Goal: Task Accomplishment & Management: Use online tool/utility

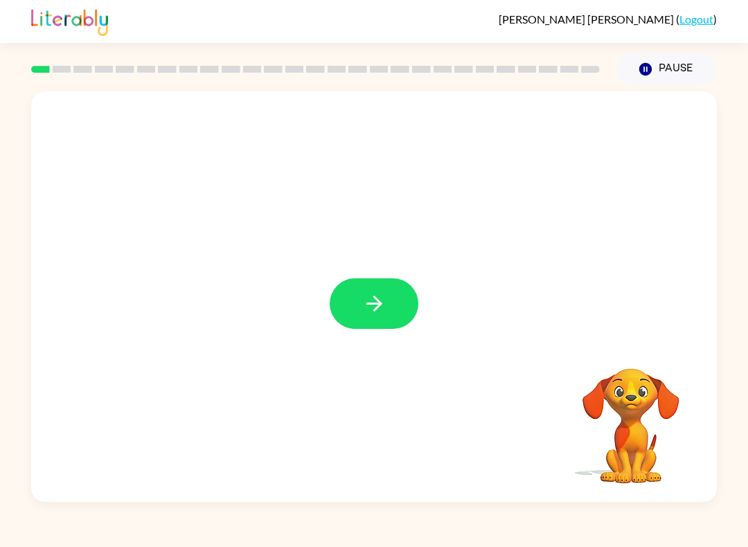
click at [345, 307] on button "button" at bounding box center [374, 303] width 89 height 51
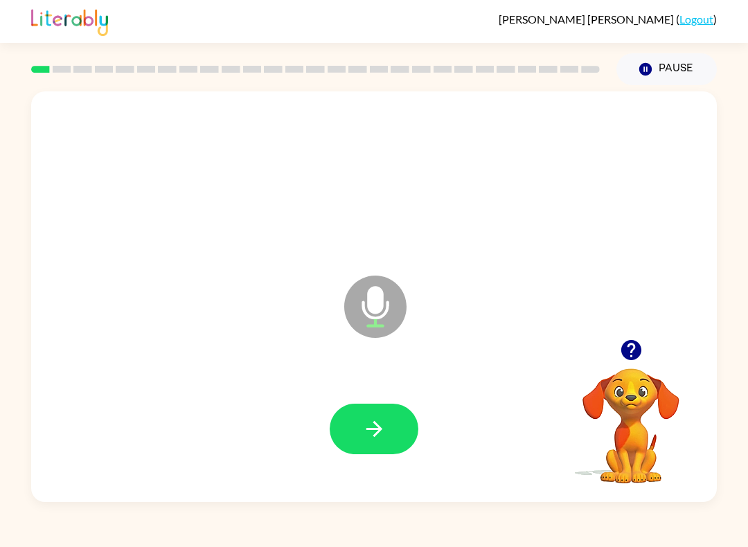
click at [355, 454] on button "button" at bounding box center [374, 429] width 89 height 51
click at [375, 433] on icon "button" at bounding box center [374, 429] width 24 height 24
click at [389, 441] on button "button" at bounding box center [374, 429] width 89 height 51
click at [395, 432] on button "button" at bounding box center [374, 429] width 89 height 51
click at [359, 417] on button "button" at bounding box center [374, 429] width 89 height 51
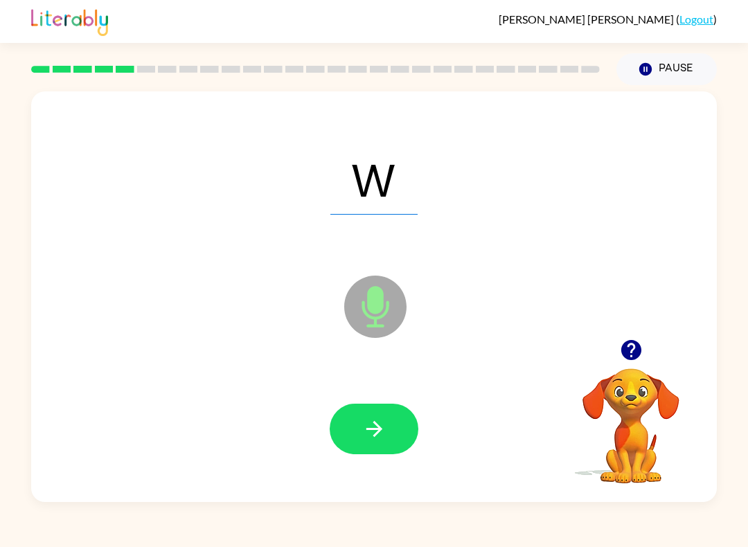
click at [367, 436] on icon "button" at bounding box center [374, 429] width 24 height 24
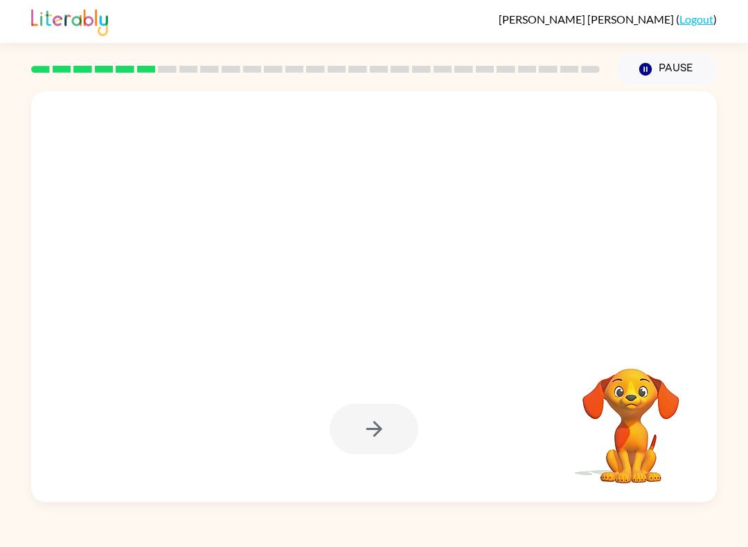
click at [475, 423] on div at bounding box center [374, 429] width 658 height 118
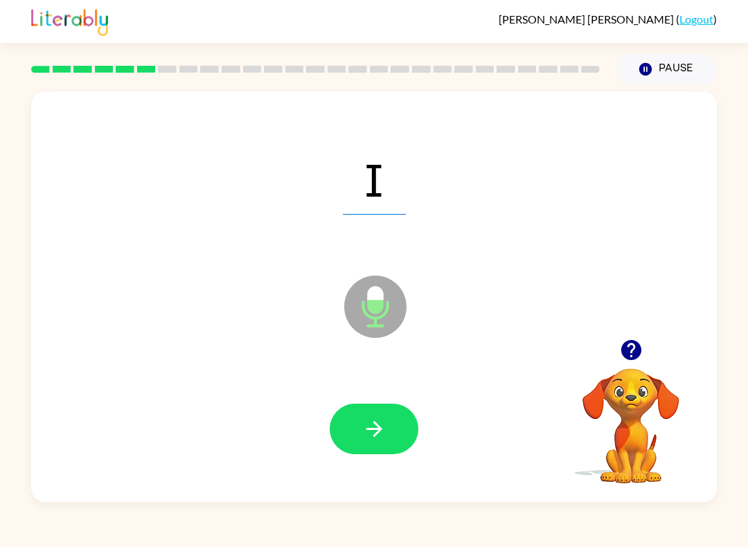
click at [369, 402] on div at bounding box center [374, 429] width 658 height 118
click at [352, 406] on button "button" at bounding box center [374, 429] width 89 height 51
click at [386, 445] on button "button" at bounding box center [374, 429] width 89 height 51
click at [402, 449] on button "button" at bounding box center [374, 429] width 89 height 51
click at [381, 424] on icon "button" at bounding box center [374, 429] width 24 height 24
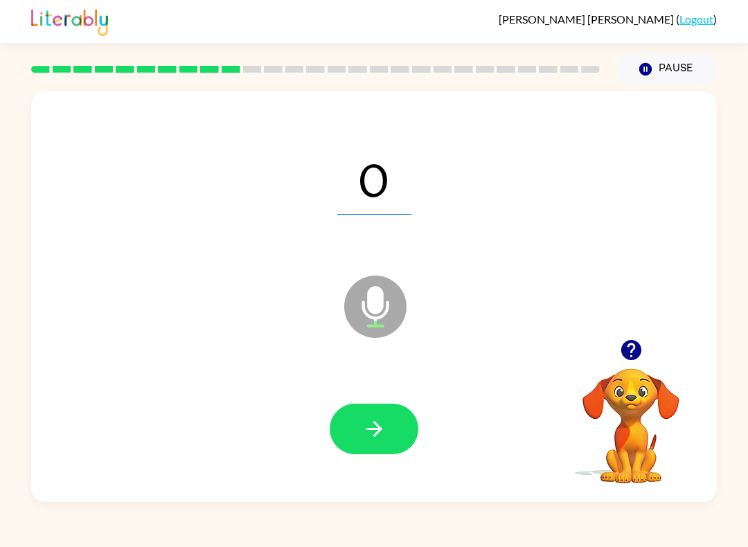
click at [377, 439] on icon "button" at bounding box center [374, 429] width 24 height 24
click at [397, 436] on button "button" at bounding box center [374, 429] width 89 height 51
click at [385, 417] on icon "button" at bounding box center [374, 429] width 24 height 24
click at [373, 425] on icon "button" at bounding box center [374, 429] width 24 height 24
click at [381, 437] on icon "button" at bounding box center [374, 429] width 24 height 24
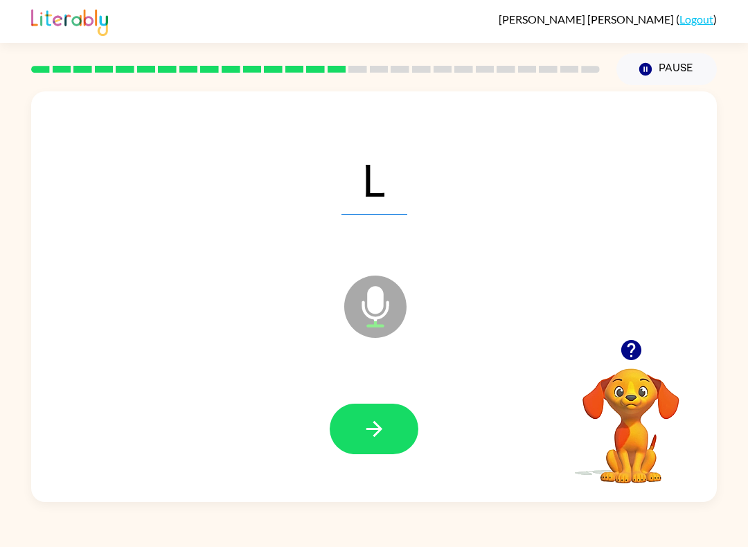
click at [380, 444] on button "button" at bounding box center [374, 429] width 89 height 51
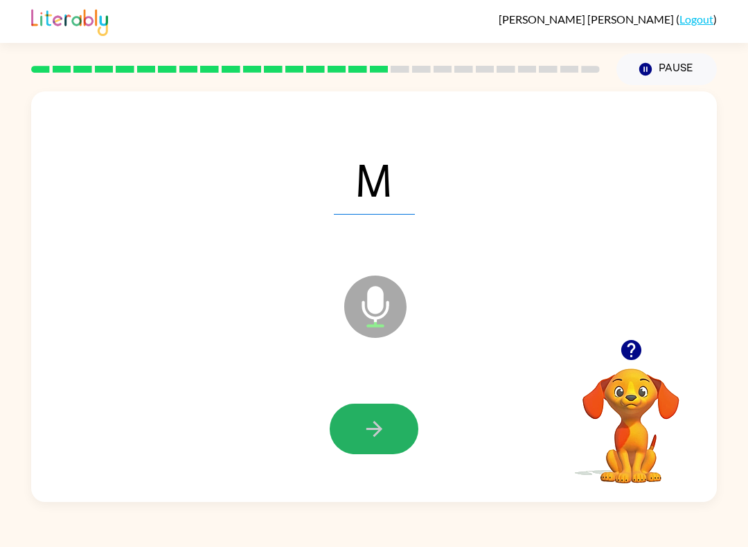
click at [364, 443] on button "button" at bounding box center [374, 429] width 89 height 51
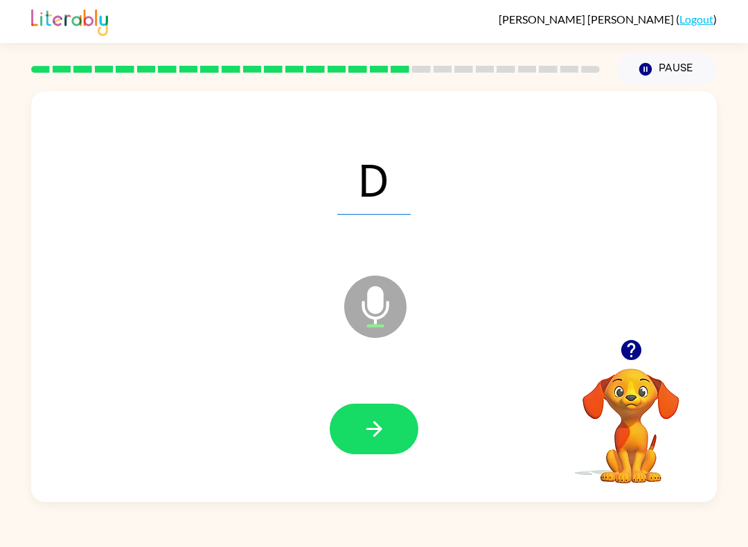
click at [348, 417] on button "button" at bounding box center [374, 429] width 89 height 51
click at [378, 410] on button "button" at bounding box center [374, 429] width 89 height 51
click at [368, 427] on icon "button" at bounding box center [374, 429] width 24 height 24
click at [359, 424] on button "button" at bounding box center [374, 429] width 89 height 51
click at [365, 438] on icon "button" at bounding box center [374, 429] width 24 height 24
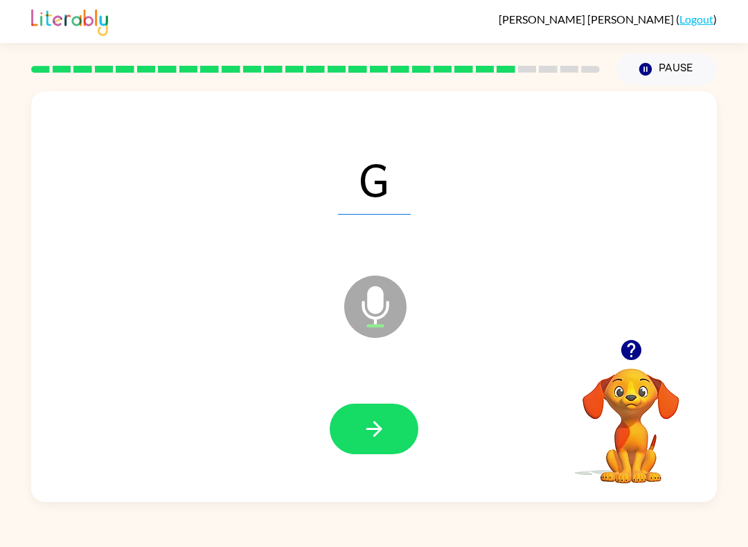
click at [363, 429] on icon "button" at bounding box center [374, 429] width 24 height 24
click at [366, 432] on icon "button" at bounding box center [374, 429] width 24 height 24
click at [365, 425] on icon "button" at bounding box center [374, 429] width 24 height 24
click at [391, 432] on button "button" at bounding box center [374, 429] width 89 height 51
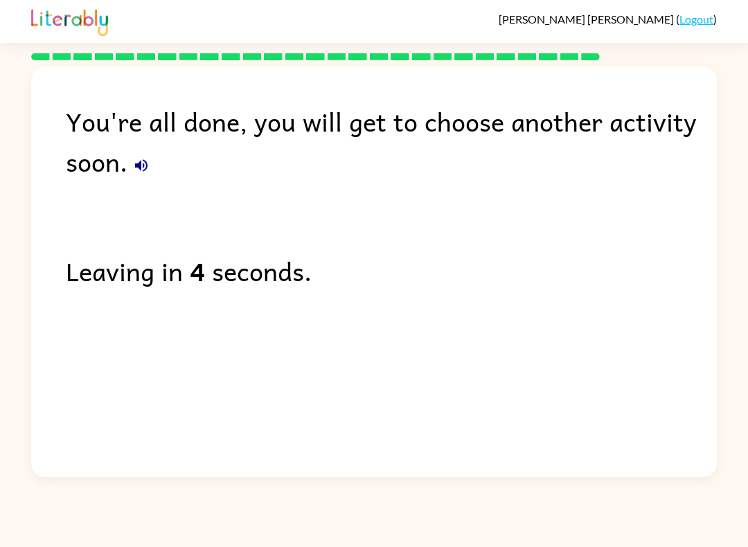
click at [704, 24] on link "Logout" at bounding box center [696, 18] width 34 height 13
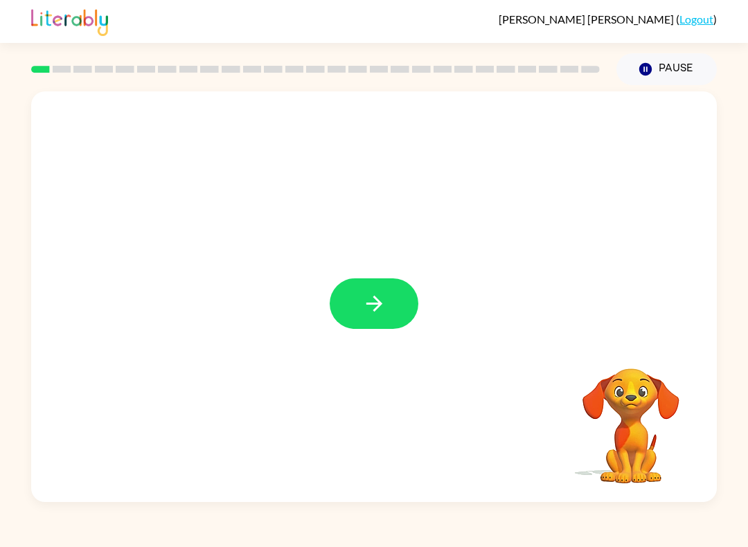
click at [318, 287] on div at bounding box center [373, 296] width 685 height 411
click at [332, 316] on button "button" at bounding box center [374, 303] width 89 height 51
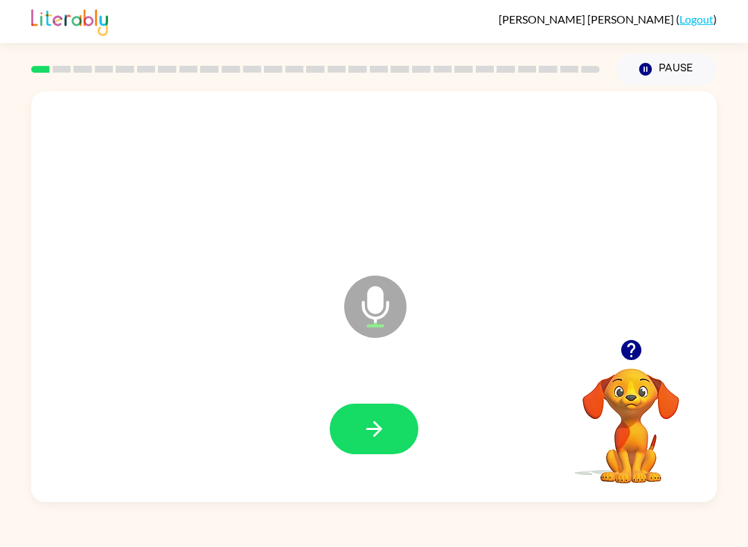
click at [339, 451] on div at bounding box center [374, 429] width 89 height 51
click at [348, 446] on button "button" at bounding box center [374, 429] width 89 height 51
click at [370, 421] on icon "button" at bounding box center [374, 429] width 24 height 24
click at [362, 437] on icon "button" at bounding box center [374, 429] width 24 height 24
click at [386, 425] on icon "button" at bounding box center [374, 429] width 24 height 24
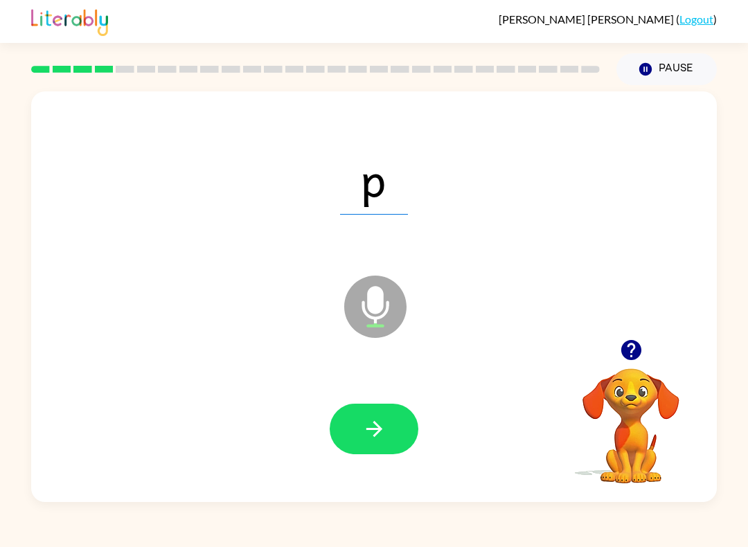
click at [365, 428] on icon "button" at bounding box center [374, 429] width 24 height 24
click at [384, 429] on icon "button" at bounding box center [374, 429] width 24 height 24
click at [361, 430] on button "button" at bounding box center [374, 429] width 89 height 51
click at [408, 443] on button "button" at bounding box center [374, 429] width 89 height 51
click at [378, 433] on icon "button" at bounding box center [374, 429] width 16 height 16
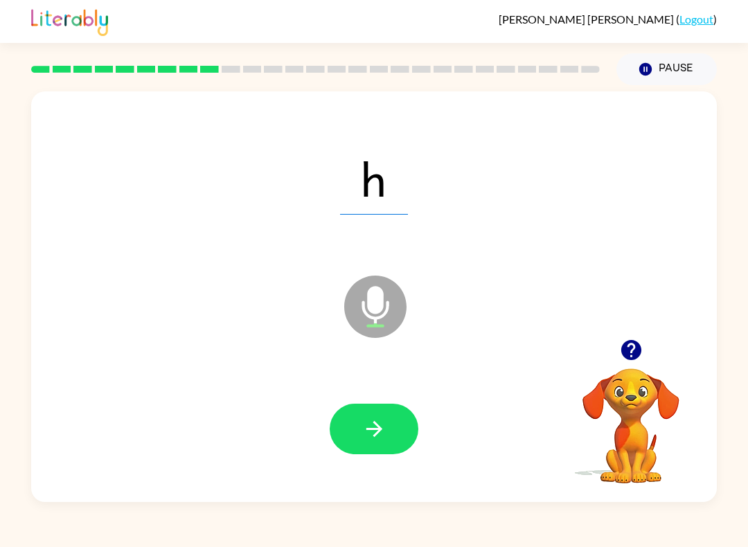
click at [323, 412] on div at bounding box center [374, 429] width 658 height 118
click at [376, 437] on icon "button" at bounding box center [374, 429] width 24 height 24
click at [355, 439] on button "button" at bounding box center [374, 429] width 89 height 51
click at [378, 429] on icon "button" at bounding box center [374, 429] width 24 height 24
click at [364, 429] on icon "button" at bounding box center [374, 429] width 24 height 24
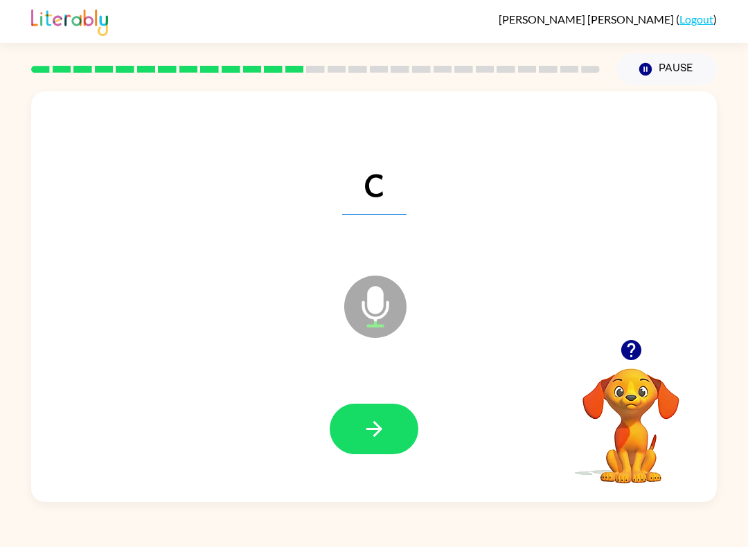
click at [355, 423] on button "button" at bounding box center [374, 429] width 89 height 51
click at [358, 427] on button "button" at bounding box center [374, 429] width 89 height 51
click at [364, 446] on button "button" at bounding box center [374, 429] width 89 height 51
click at [373, 442] on button "button" at bounding box center [374, 429] width 89 height 51
click at [348, 208] on span "m" at bounding box center [373, 179] width 79 height 72
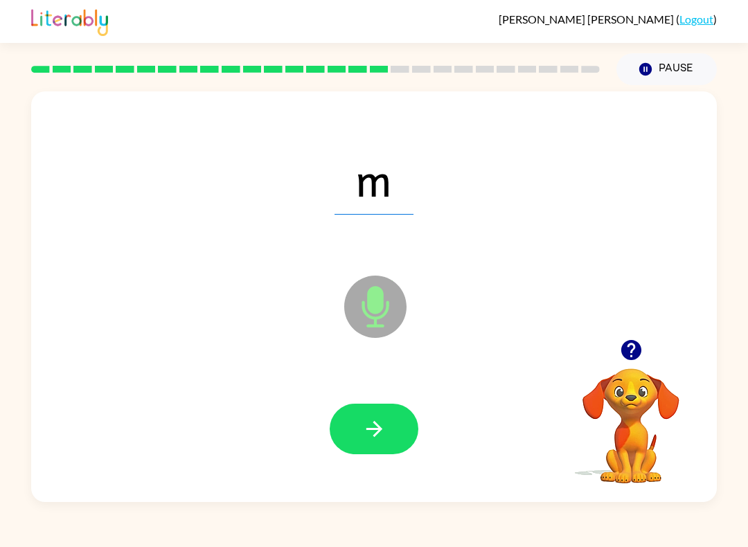
click at [348, 207] on span "m" at bounding box center [373, 179] width 79 height 72
click at [348, 417] on button "button" at bounding box center [374, 429] width 89 height 51
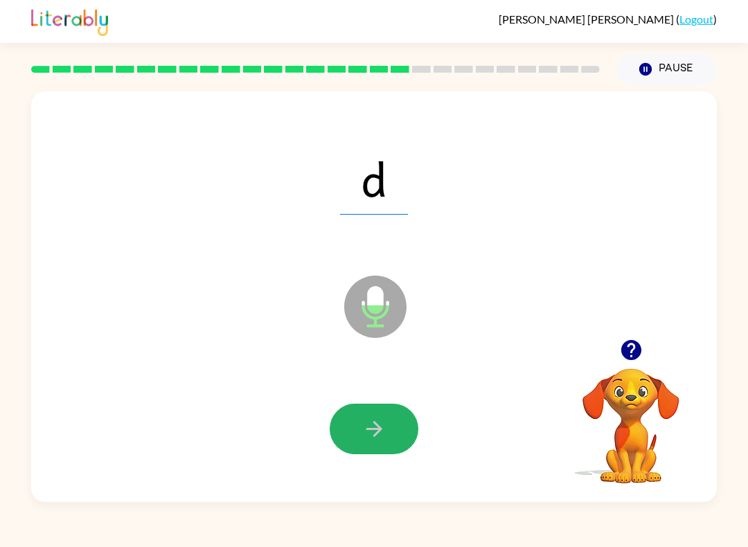
click at [359, 427] on button "button" at bounding box center [374, 429] width 89 height 51
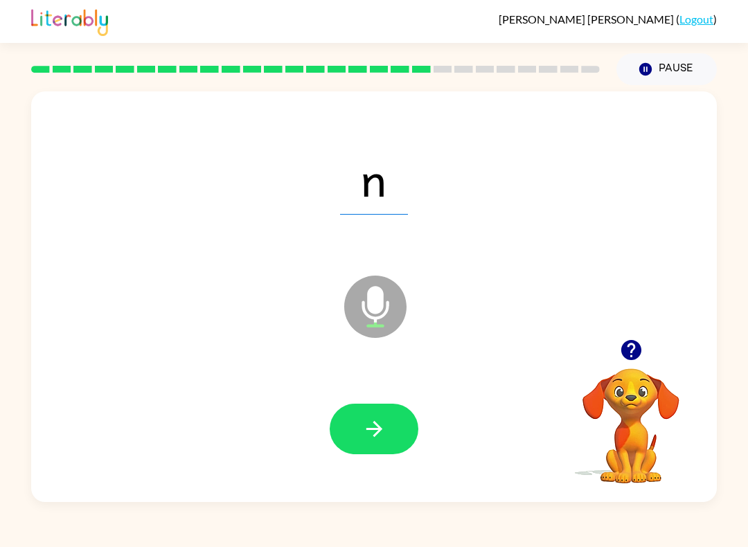
click at [392, 440] on button "button" at bounding box center [374, 429] width 89 height 51
click at [377, 424] on icon "button" at bounding box center [374, 429] width 16 height 16
click at [402, 434] on button "button" at bounding box center [374, 429] width 89 height 51
click at [366, 454] on button "button" at bounding box center [374, 429] width 89 height 51
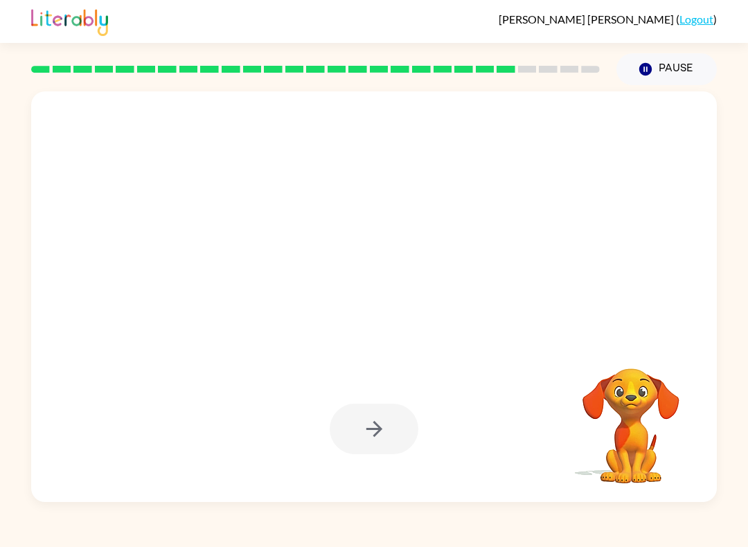
click at [364, 237] on div at bounding box center [374, 178] width 658 height 118
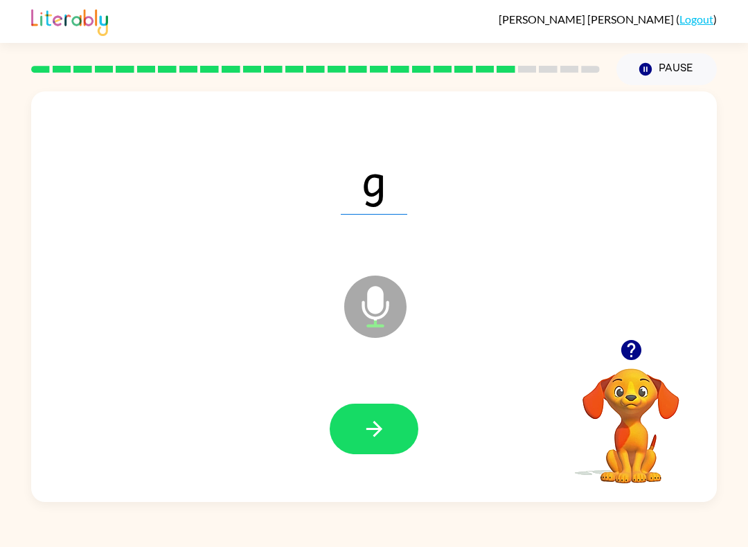
click at [368, 414] on button "button" at bounding box center [374, 429] width 89 height 51
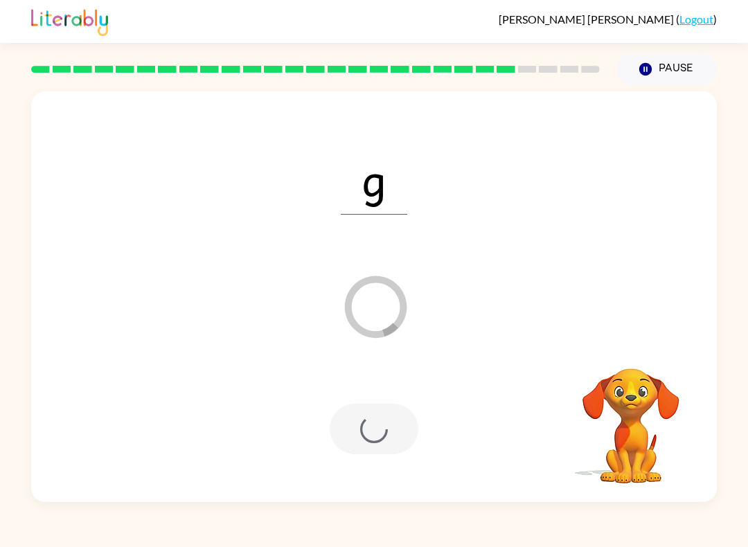
click at [328, 453] on div at bounding box center [374, 429] width 658 height 118
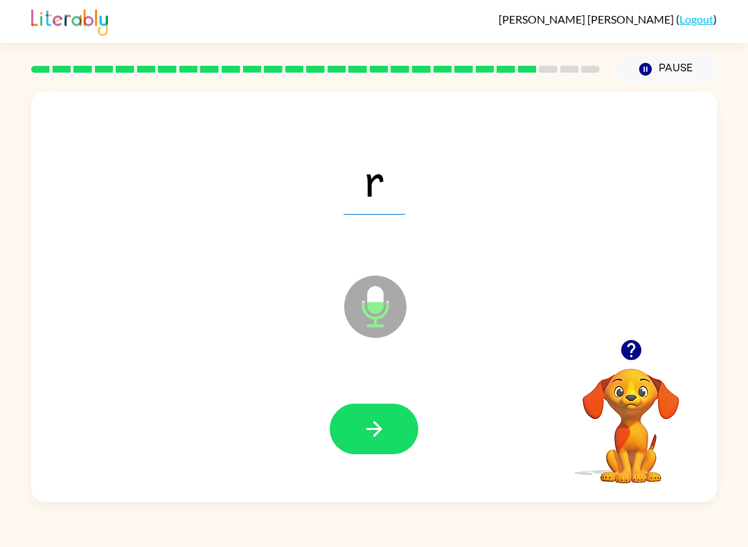
click at [372, 429] on icon "button" at bounding box center [374, 429] width 24 height 24
click at [372, 433] on icon "button" at bounding box center [374, 429] width 24 height 24
click at [373, 434] on icon "button" at bounding box center [374, 429] width 24 height 24
